Goal: Transaction & Acquisition: Purchase product/service

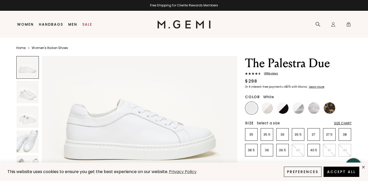
scroll to position [40, 0]
click at [32, 142] on img at bounding box center [28, 141] width 22 height 22
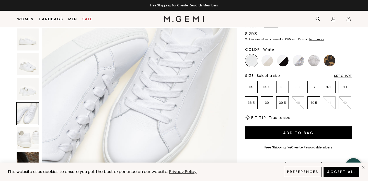
scroll to position [637, 0]
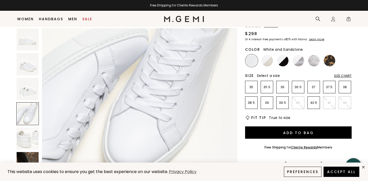
click at [271, 58] on img at bounding box center [268, 61] width 12 height 12
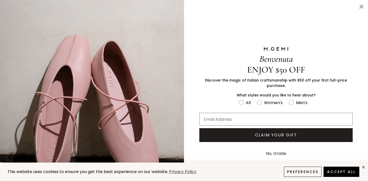
click at [361, 5] on circle "Close dialog" at bounding box center [362, 6] width 8 height 8
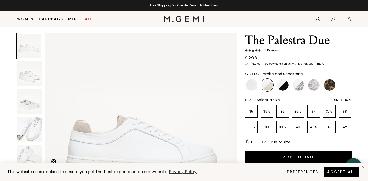
scroll to position [12, 0]
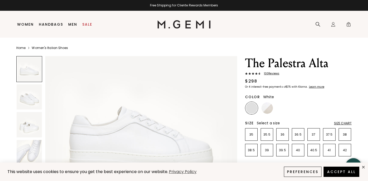
scroll to position [26, 0]
